Goal: Entertainment & Leisure: Consume media (video, audio)

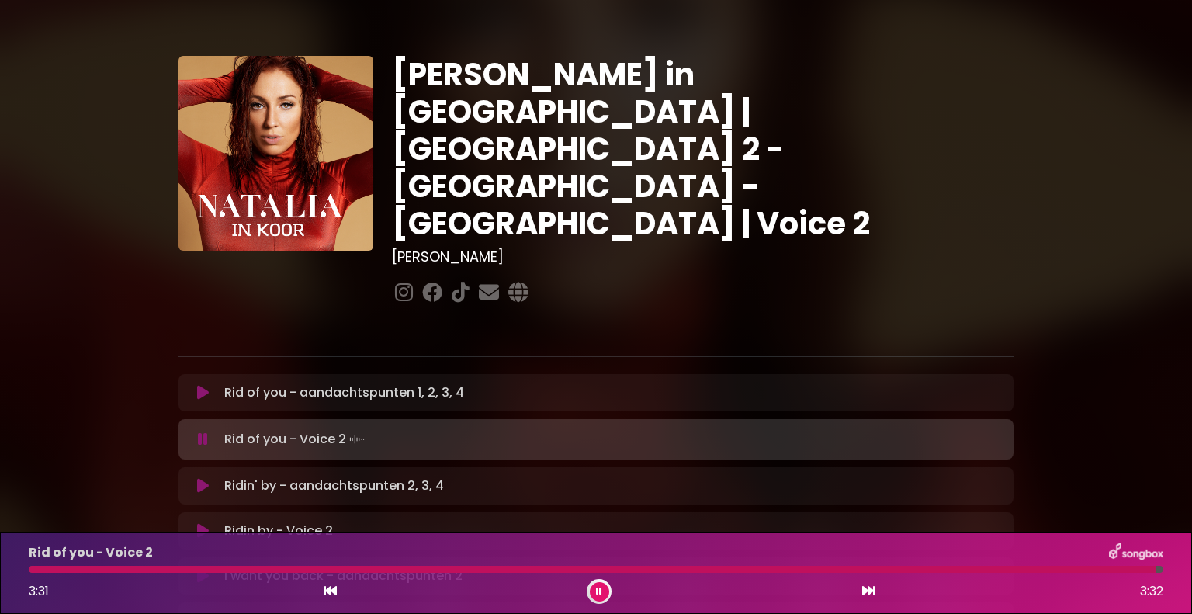
drag, startPoint x: 205, startPoint y: 472, endPoint x: 241, endPoint y: 476, distance: 35.9
click at [205, 523] on icon at bounding box center [203, 531] width 12 height 16
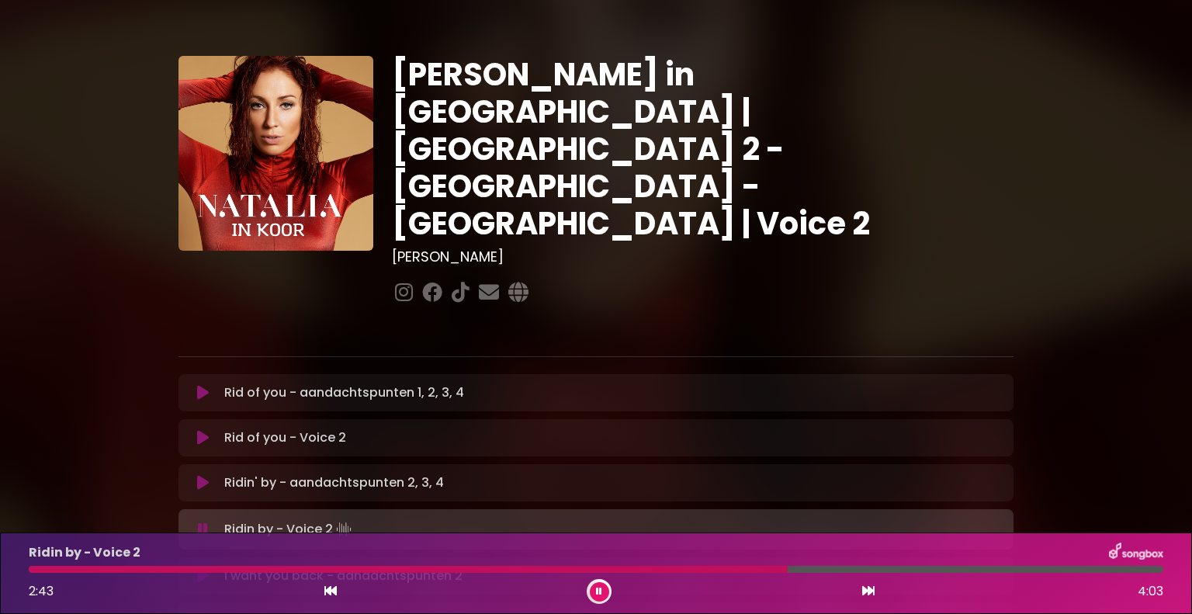
click at [203, 521] on icon at bounding box center [203, 529] width 10 height 16
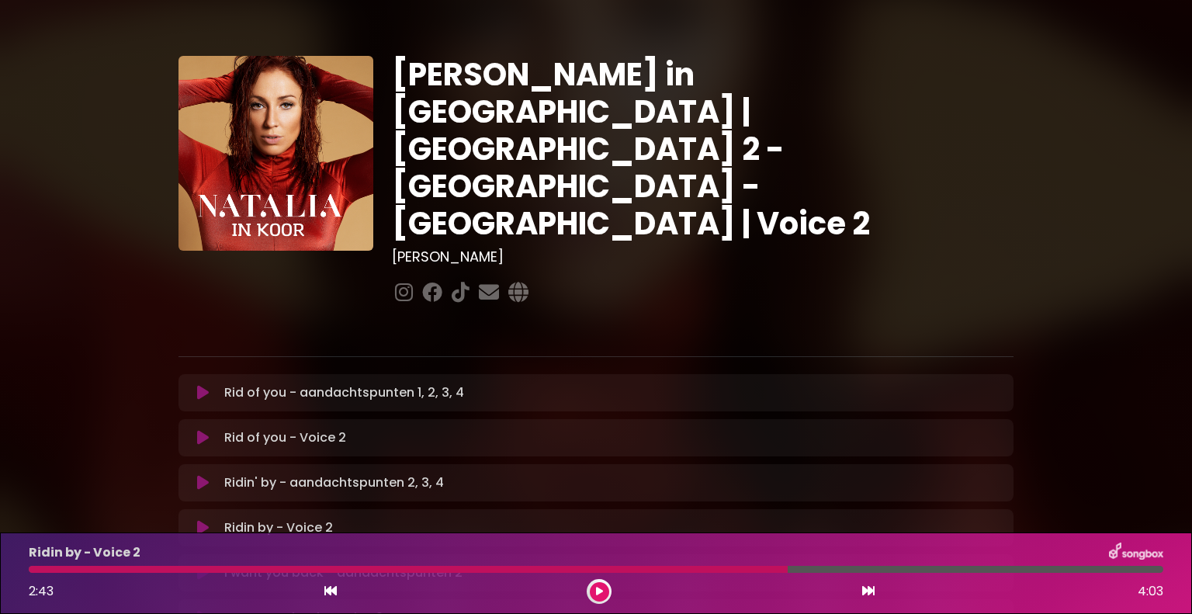
click at [202, 520] on icon at bounding box center [203, 528] width 12 height 16
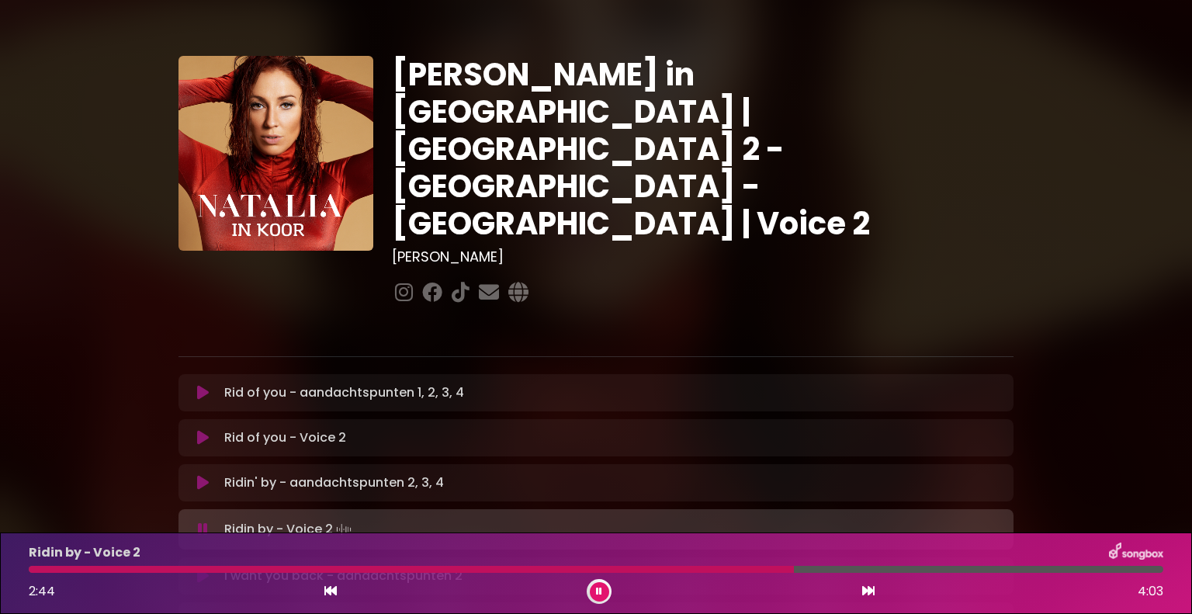
click at [43, 567] on div at bounding box center [411, 569] width 765 height 7
click at [594, 590] on button at bounding box center [599, 591] width 19 height 19
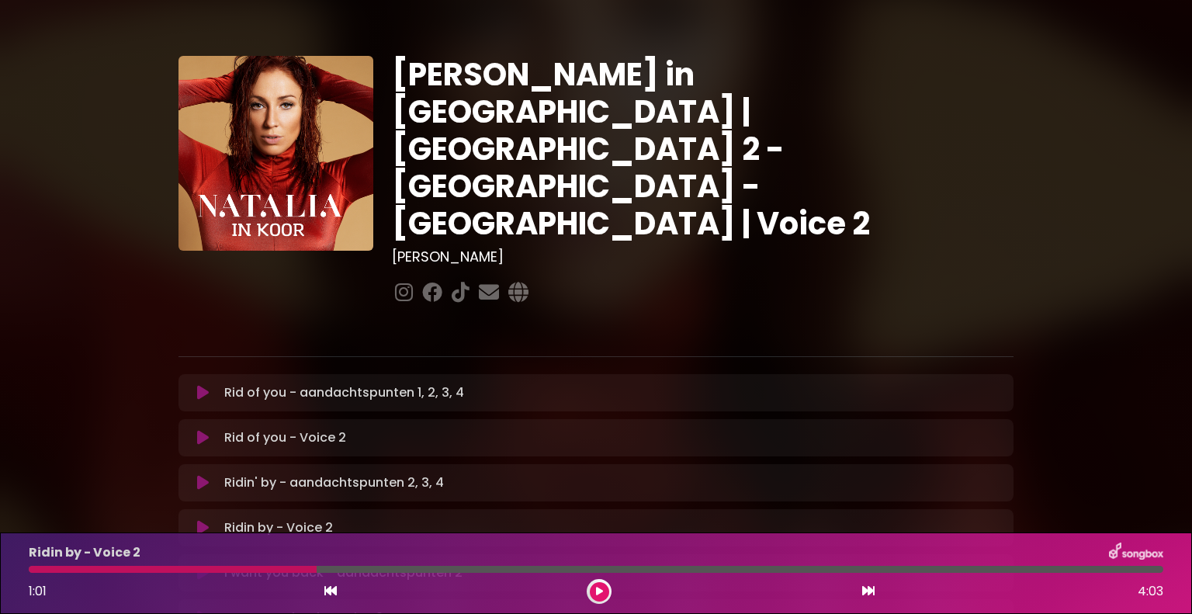
click at [600, 582] on button at bounding box center [599, 591] width 19 height 19
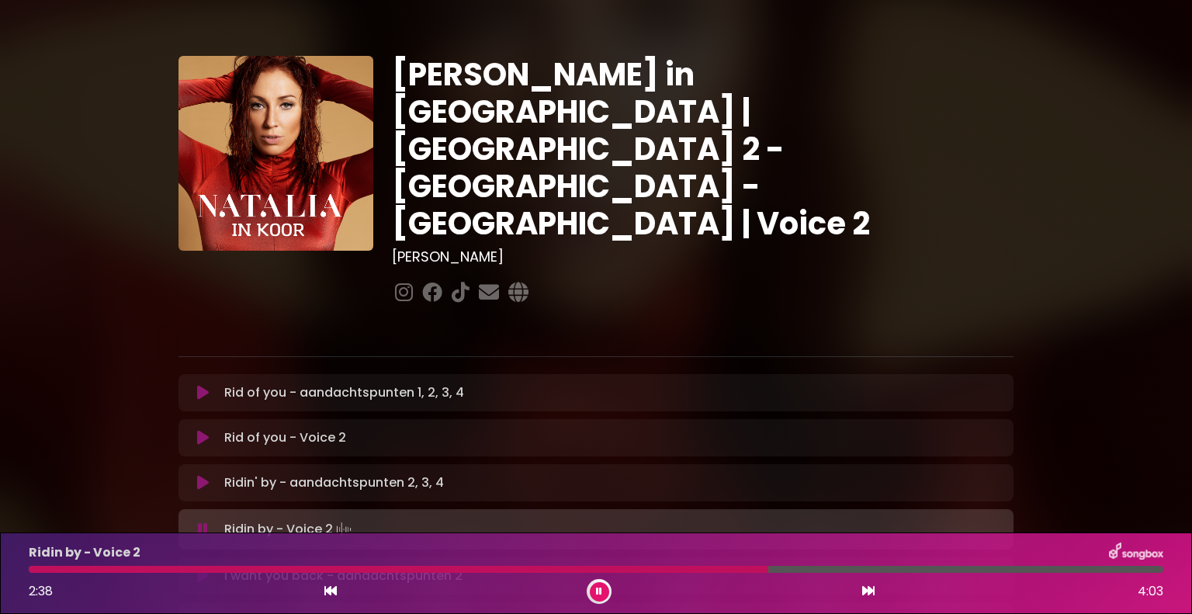
click at [40, 564] on div "Ridin by - Voice 2 2:38 4:03" at bounding box center [595, 572] width 1153 height 61
click at [46, 567] on div at bounding box center [400, 569] width 742 height 7
click at [102, 567] on div at bounding box center [596, 569] width 1135 height 7
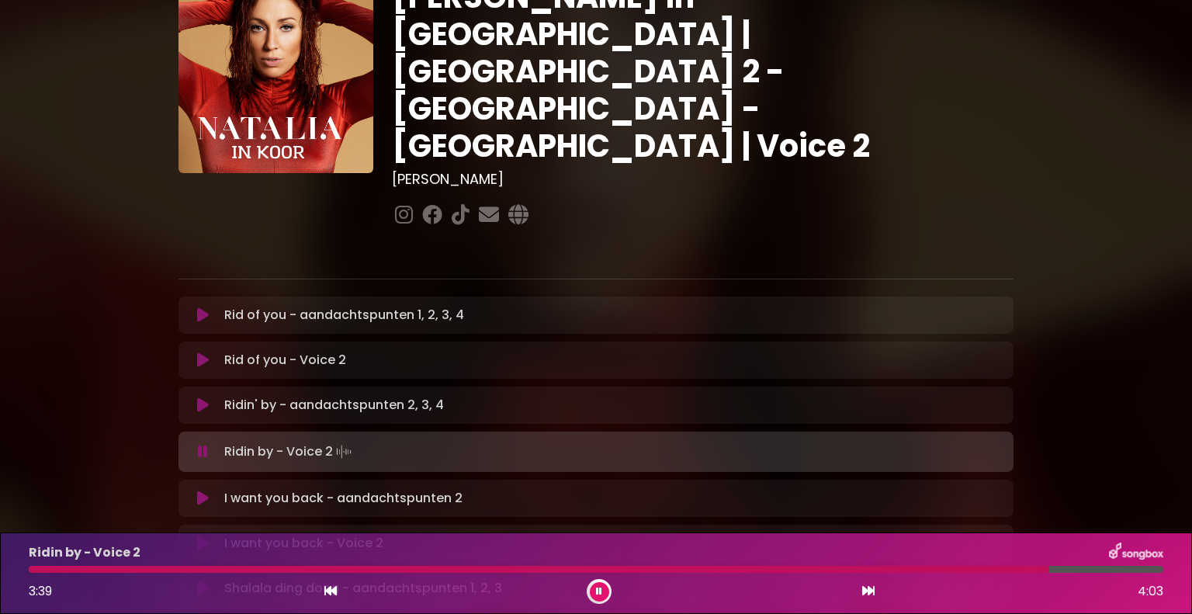
click at [199, 490] on icon at bounding box center [203, 498] width 12 height 16
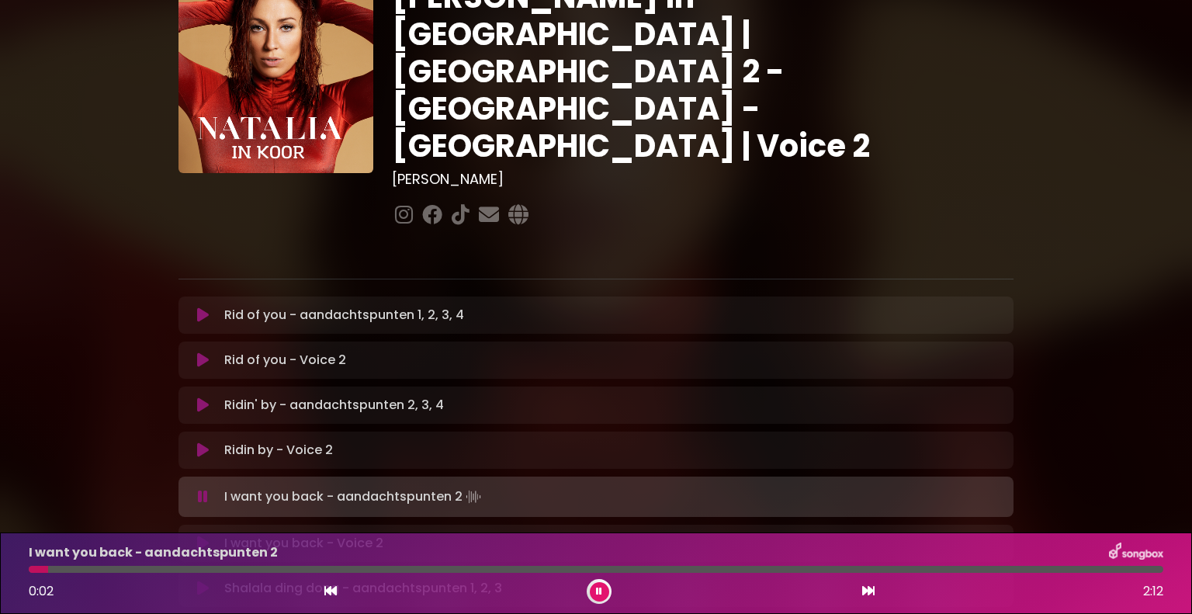
click at [203, 535] on icon at bounding box center [203, 543] width 12 height 16
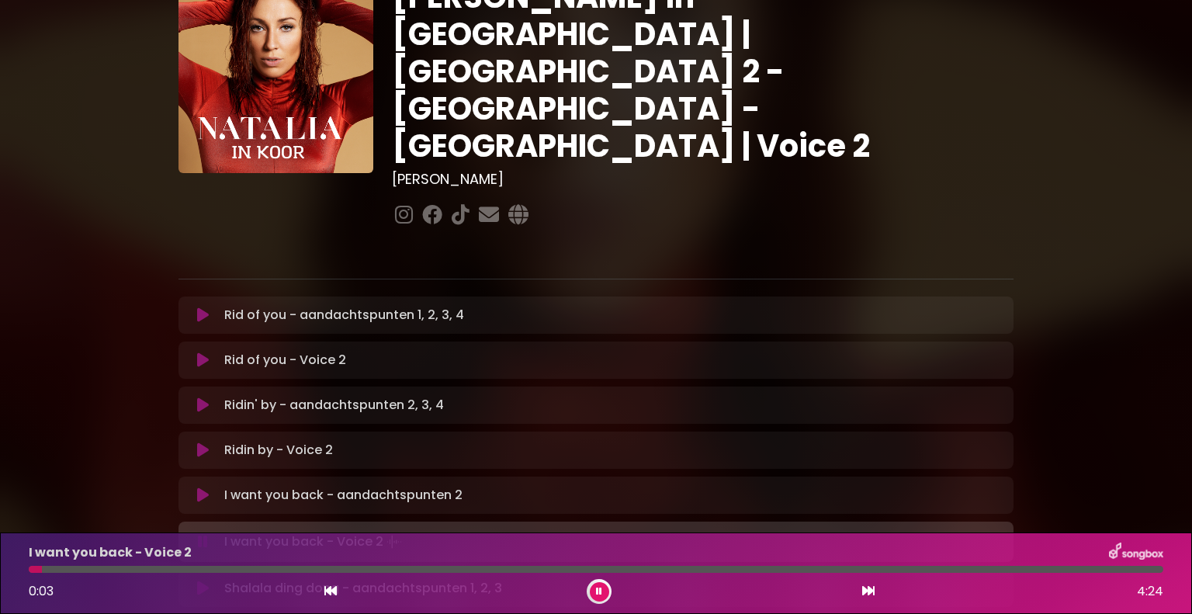
click at [106, 567] on div at bounding box center [596, 569] width 1135 height 7
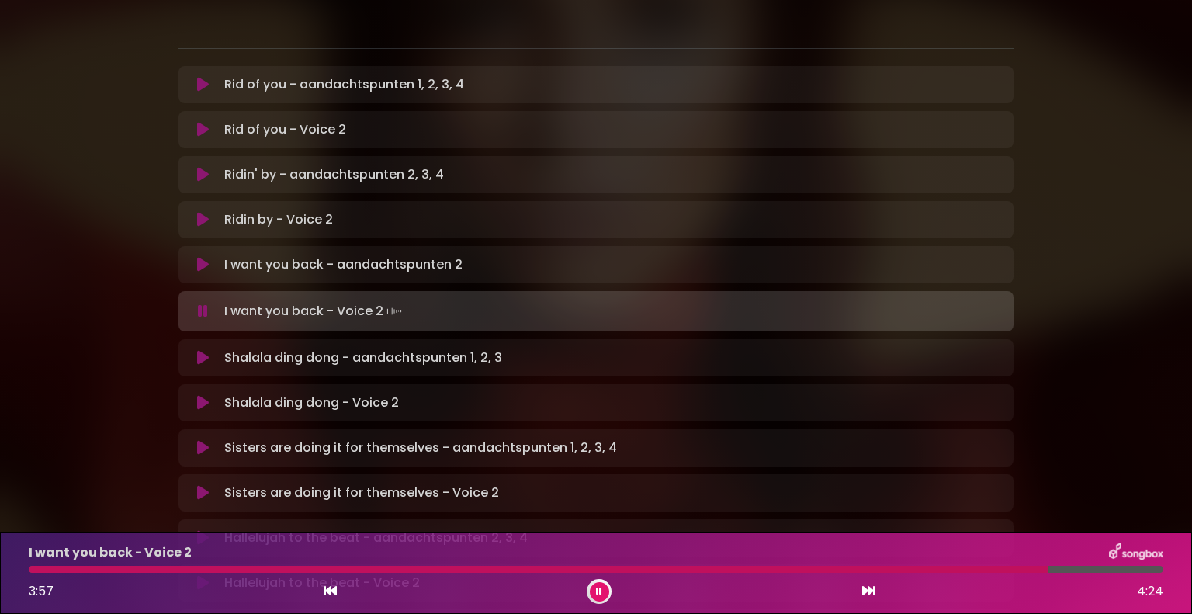
scroll to position [310, 0]
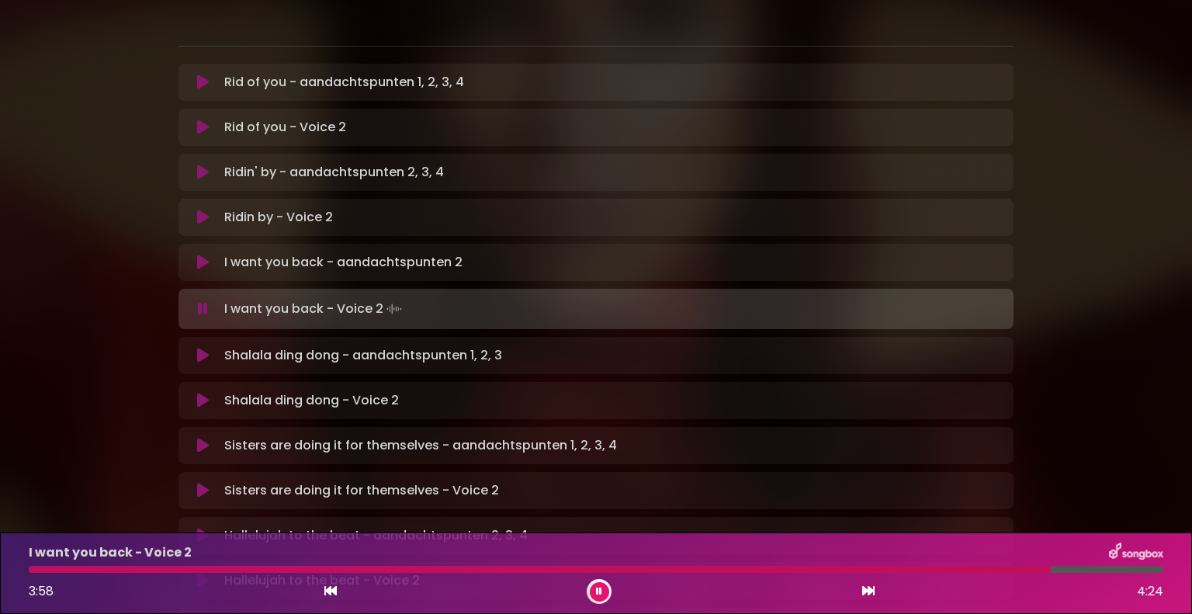
click at [210, 348] on button at bounding box center [203, 356] width 30 height 16
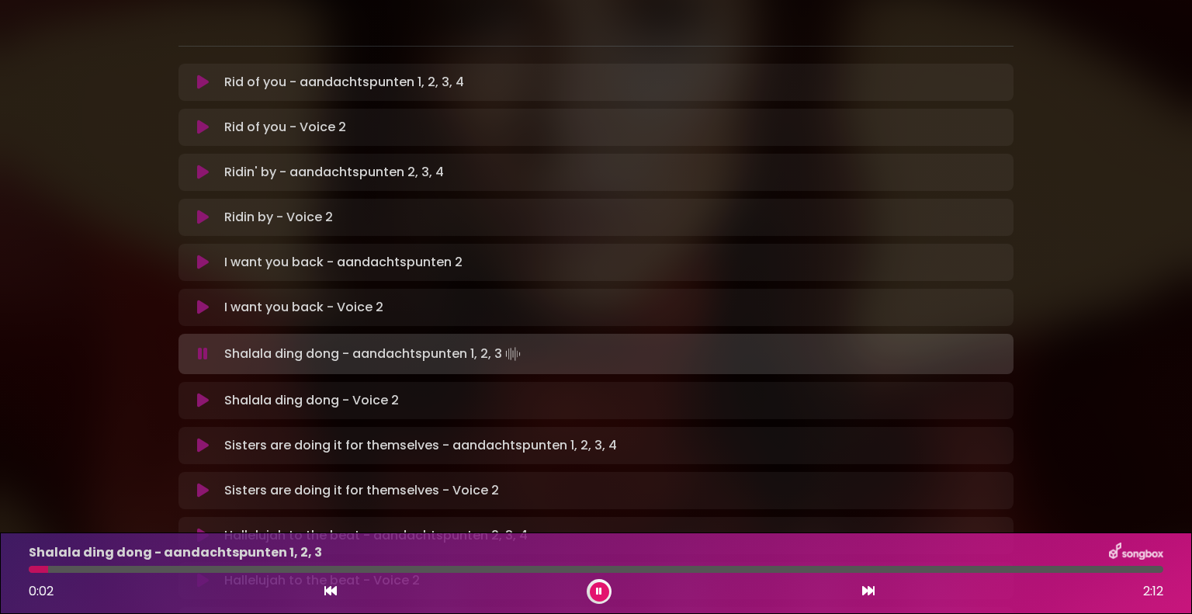
click at [199, 393] on icon at bounding box center [203, 401] width 12 height 16
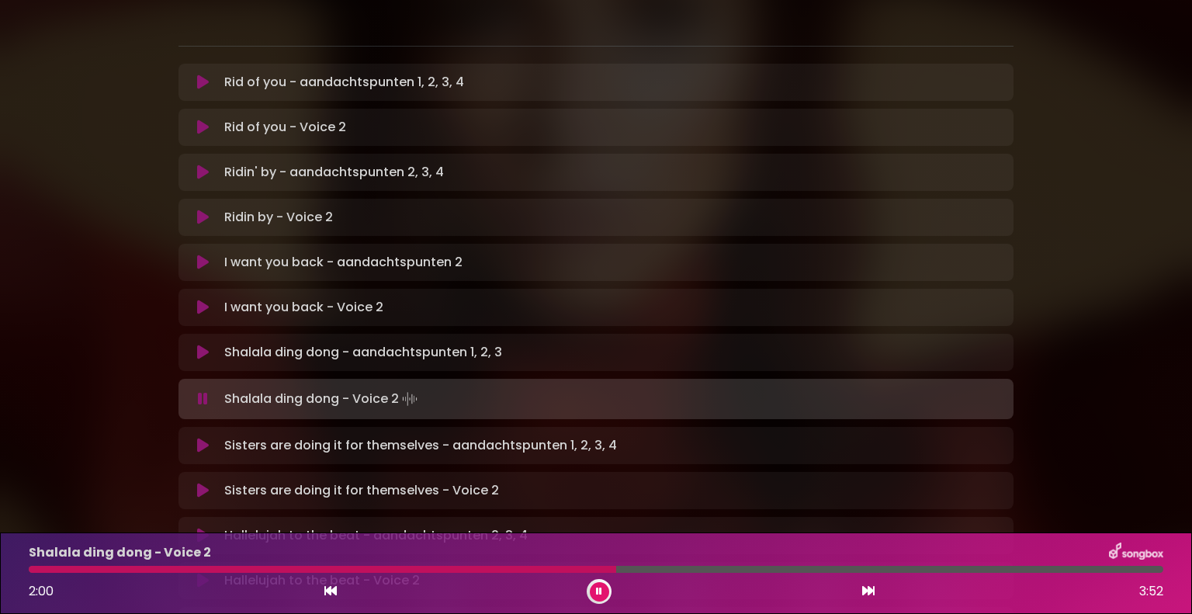
click at [391, 571] on div at bounding box center [322, 569] width 587 height 7
click at [196, 483] on button at bounding box center [203, 491] width 30 height 16
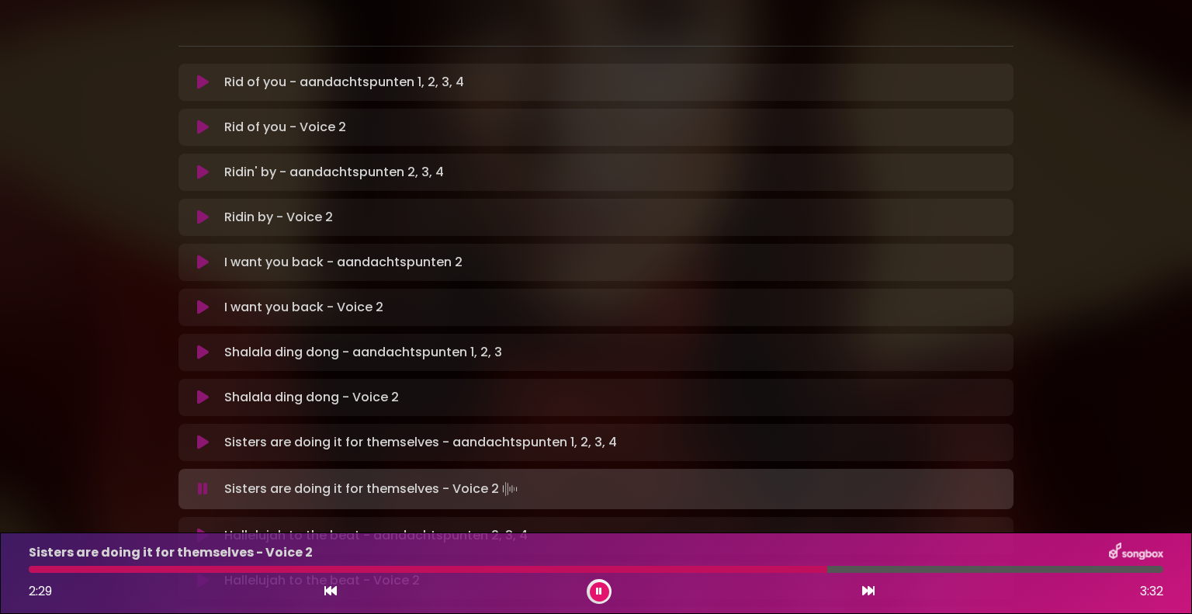
click at [791, 253] on div "I want you back - aandachtspunten 2 Loading Track..." at bounding box center [611, 262] width 786 height 19
click at [1119, 570] on div at bounding box center [596, 569] width 1135 height 7
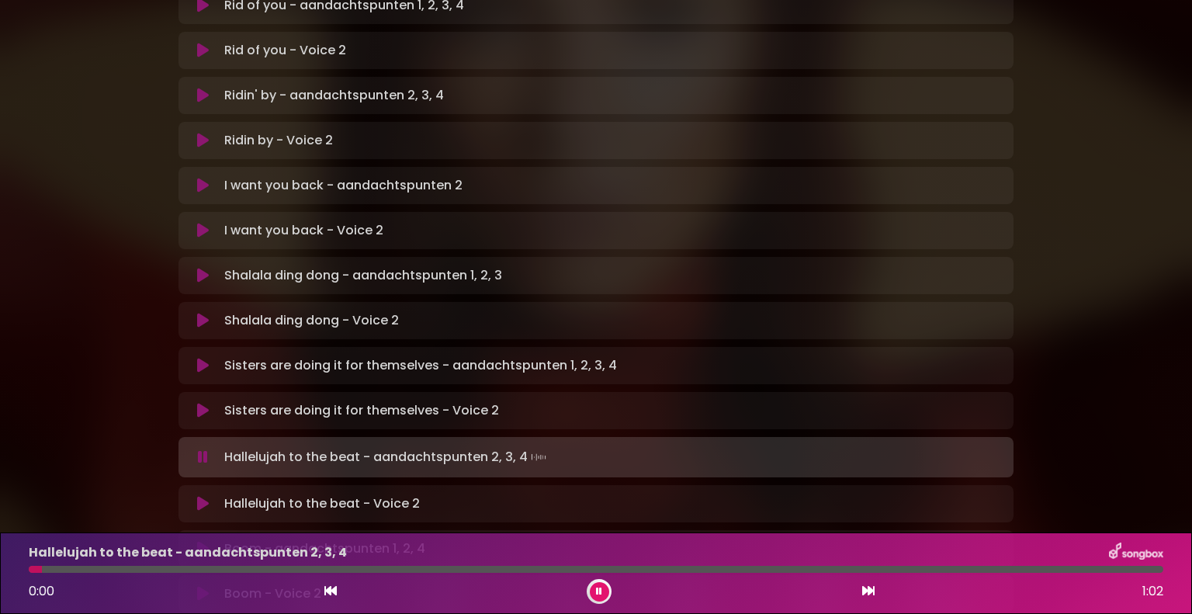
scroll to position [388, 0]
click at [205, 495] on icon at bounding box center [203, 503] width 12 height 16
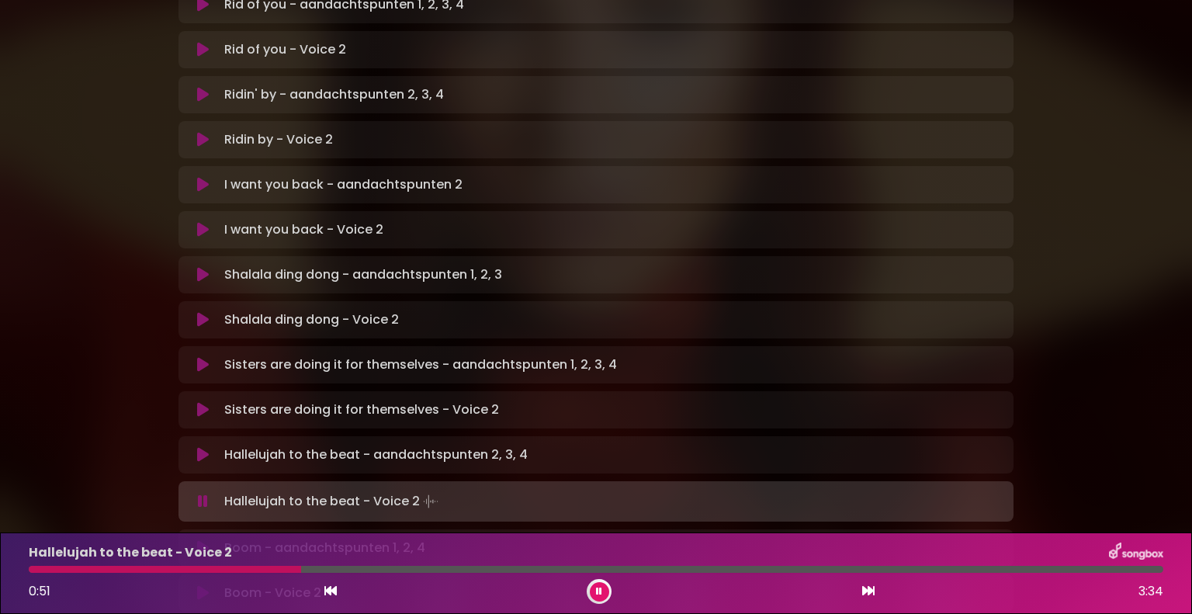
click at [261, 567] on div at bounding box center [165, 569] width 272 height 7
click at [230, 575] on div "Hallelujah to the beat - Voice 2 0:46 3:34" at bounding box center [595, 572] width 1153 height 61
click at [232, 568] on div at bounding box center [596, 569] width 1135 height 7
click at [232, 568] on div at bounding box center [158, 569] width 259 height 7
click at [232, 568] on div at bounding box center [159, 569] width 261 height 7
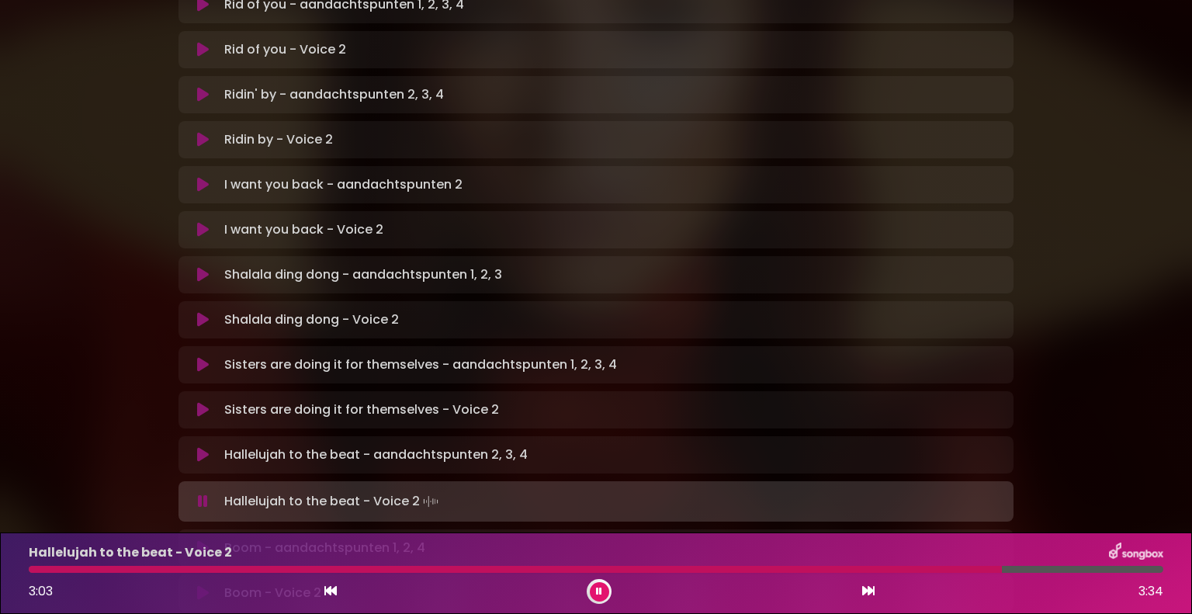
click at [593, 588] on button at bounding box center [599, 591] width 19 height 19
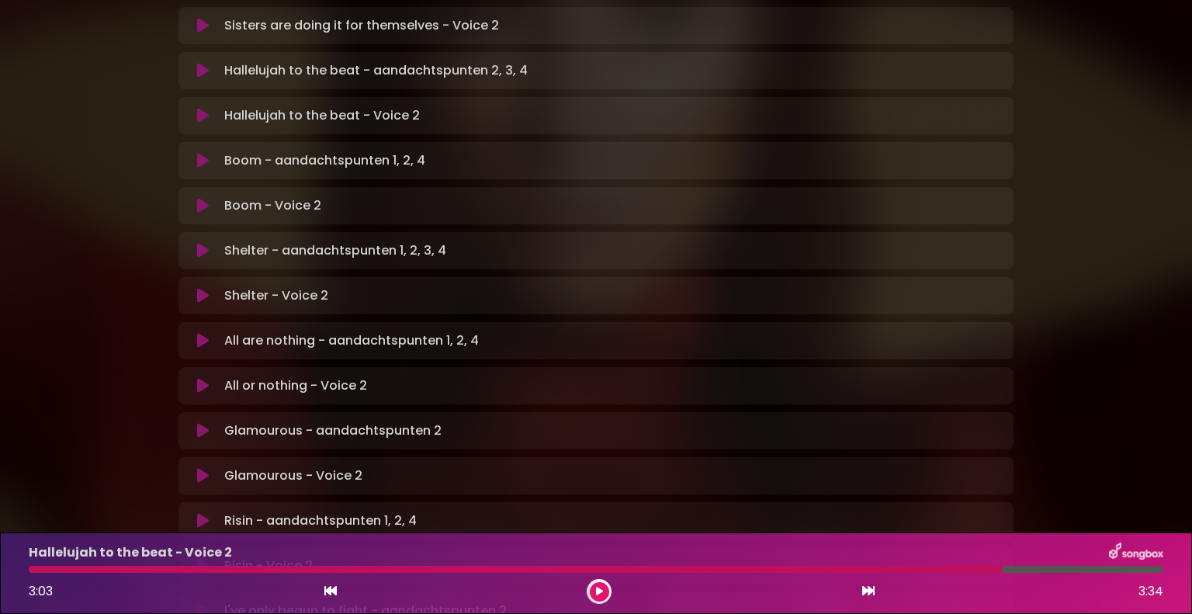
scroll to position [776, 0]
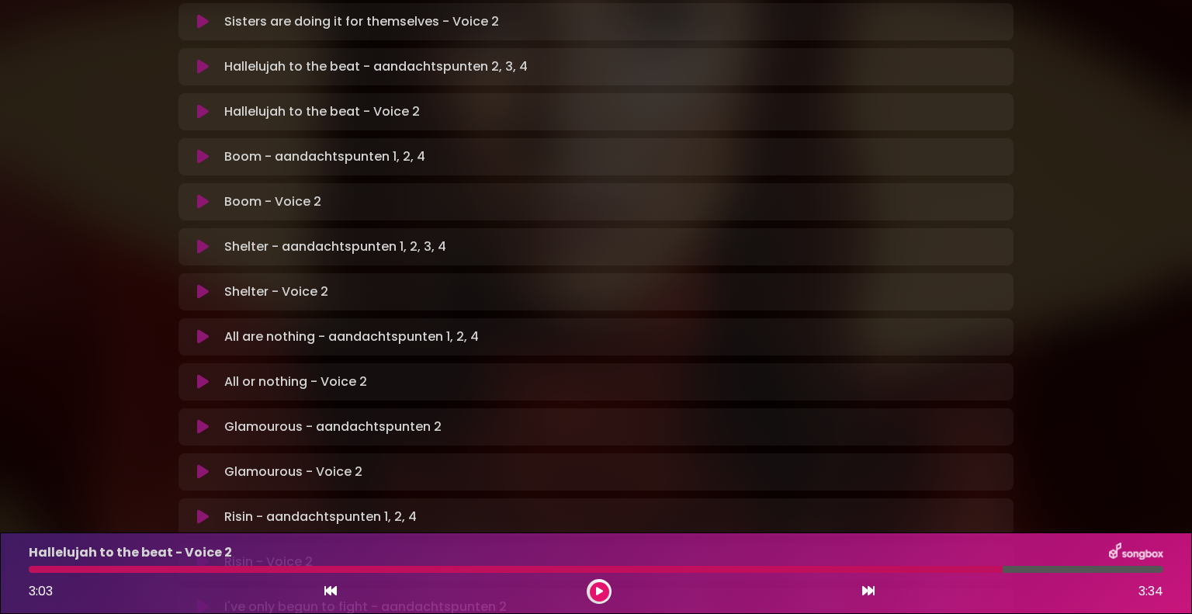
click at [199, 284] on icon at bounding box center [203, 292] width 12 height 16
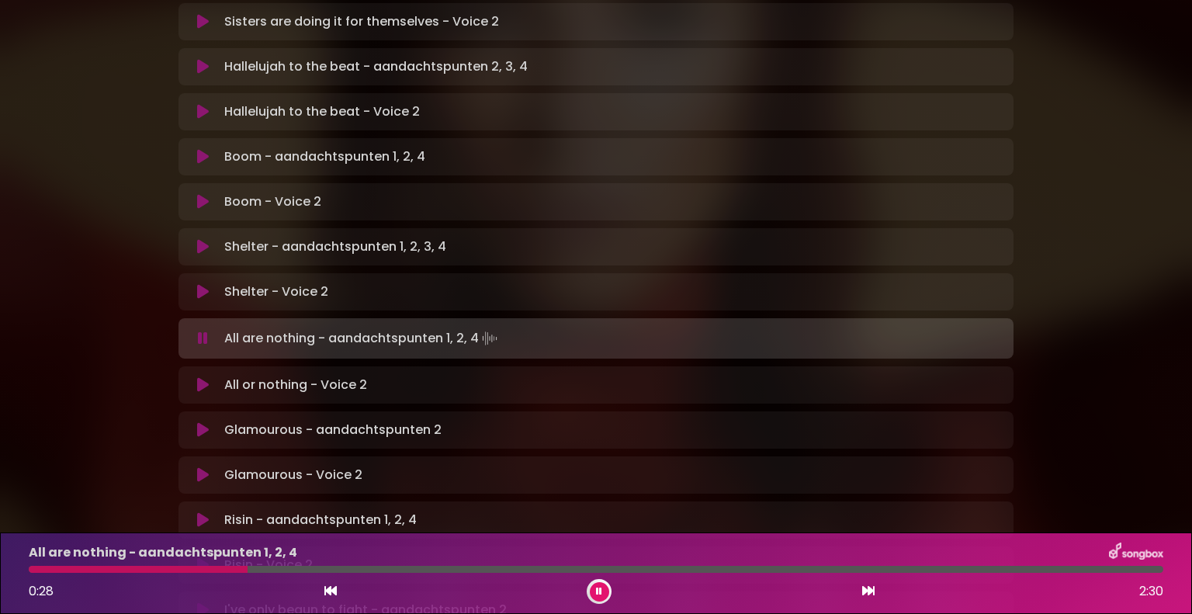
click at [197, 377] on icon at bounding box center [203, 385] width 12 height 16
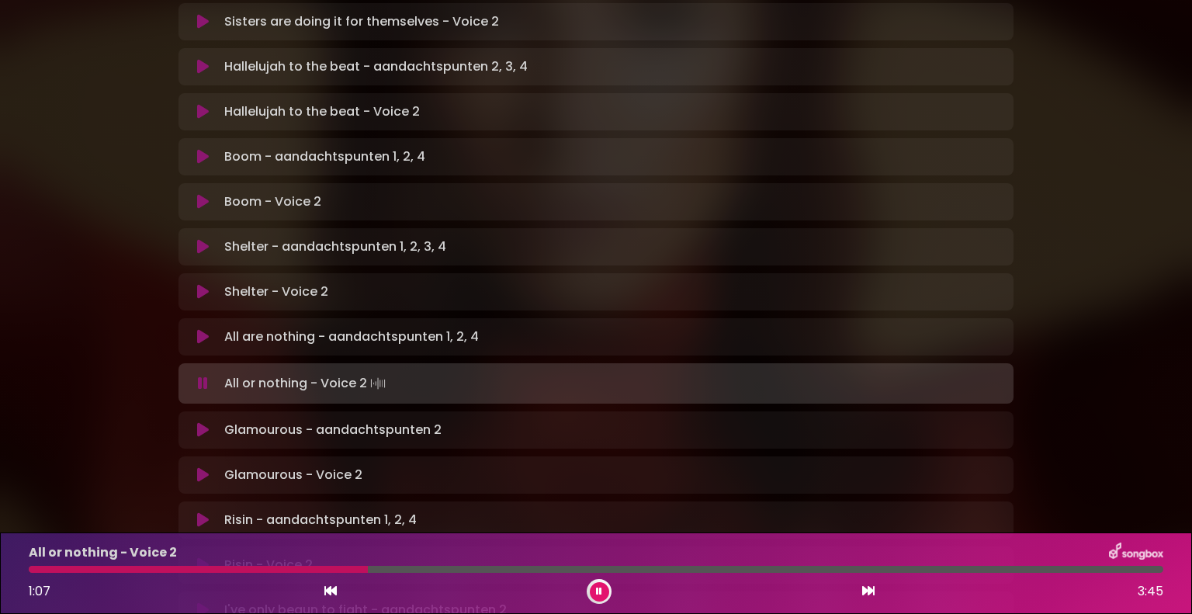
click at [71, 566] on div at bounding box center [198, 569] width 339 height 7
click at [601, 584] on button at bounding box center [599, 591] width 19 height 19
